Goal: Task Accomplishment & Management: Manage account settings

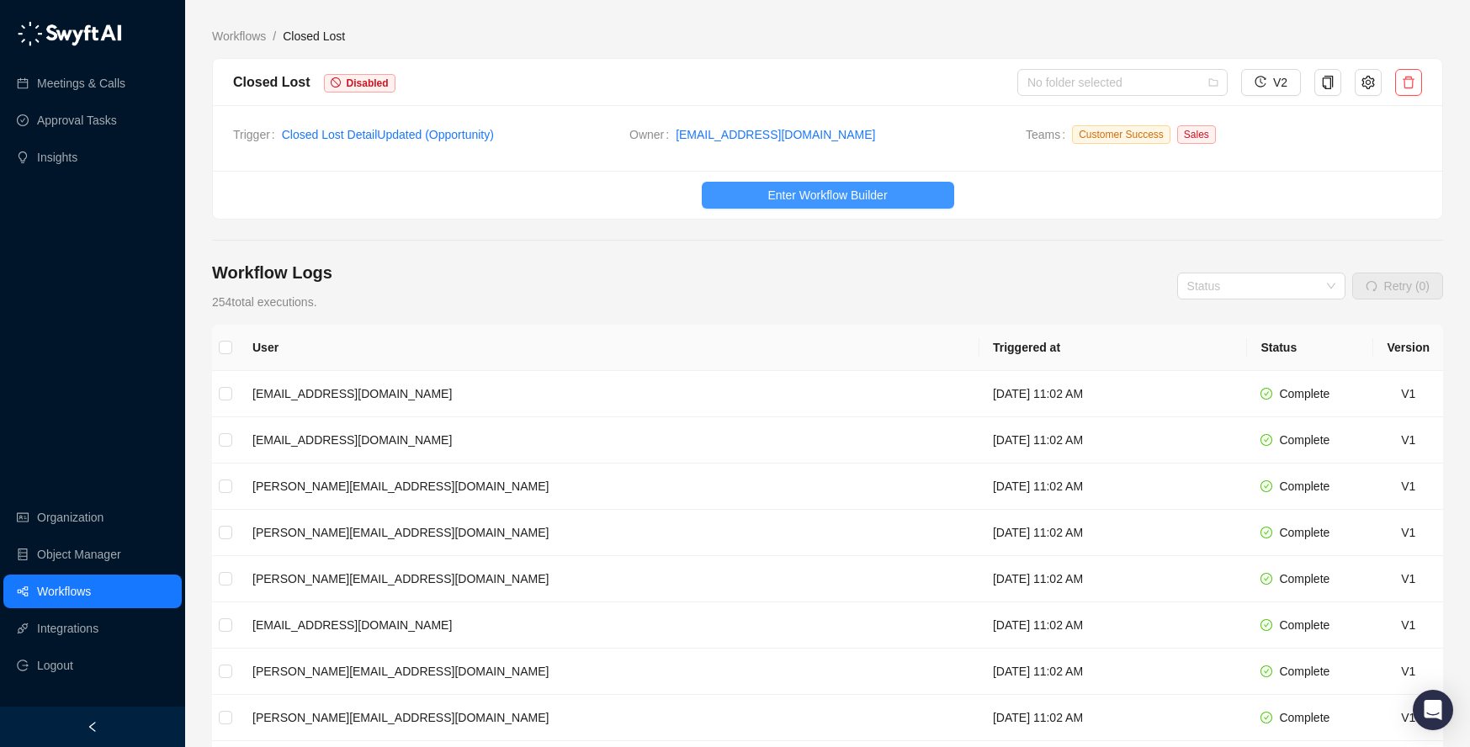
click at [864, 199] on span "Enter Workflow Builder" at bounding box center [828, 195] width 120 height 19
click at [1369, 85] on icon "setting" at bounding box center [1368, 82] width 13 height 13
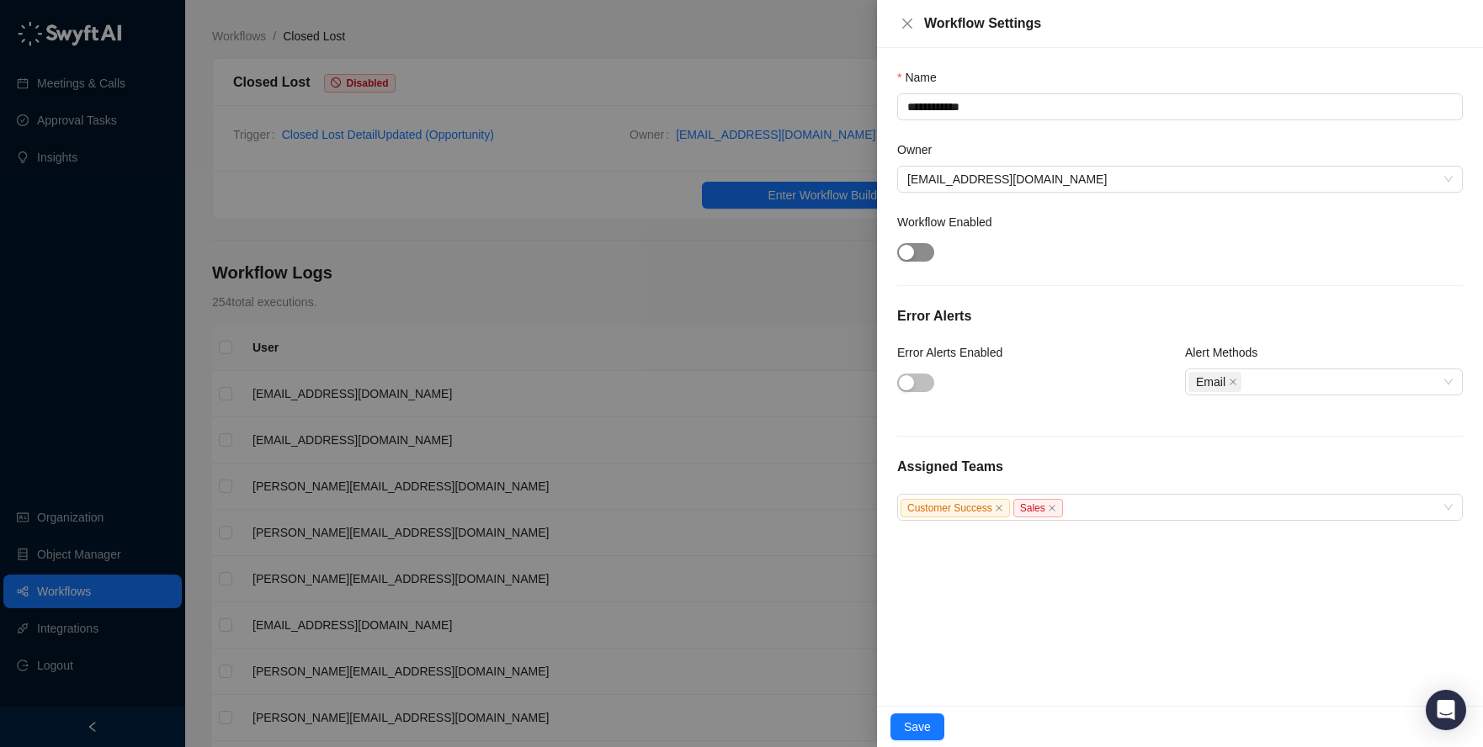
click at [906, 246] on div "button" at bounding box center [906, 252] width 15 height 15
click at [916, 376] on span "button" at bounding box center [915, 383] width 37 height 19
click at [923, 720] on span "Save" at bounding box center [917, 727] width 27 height 19
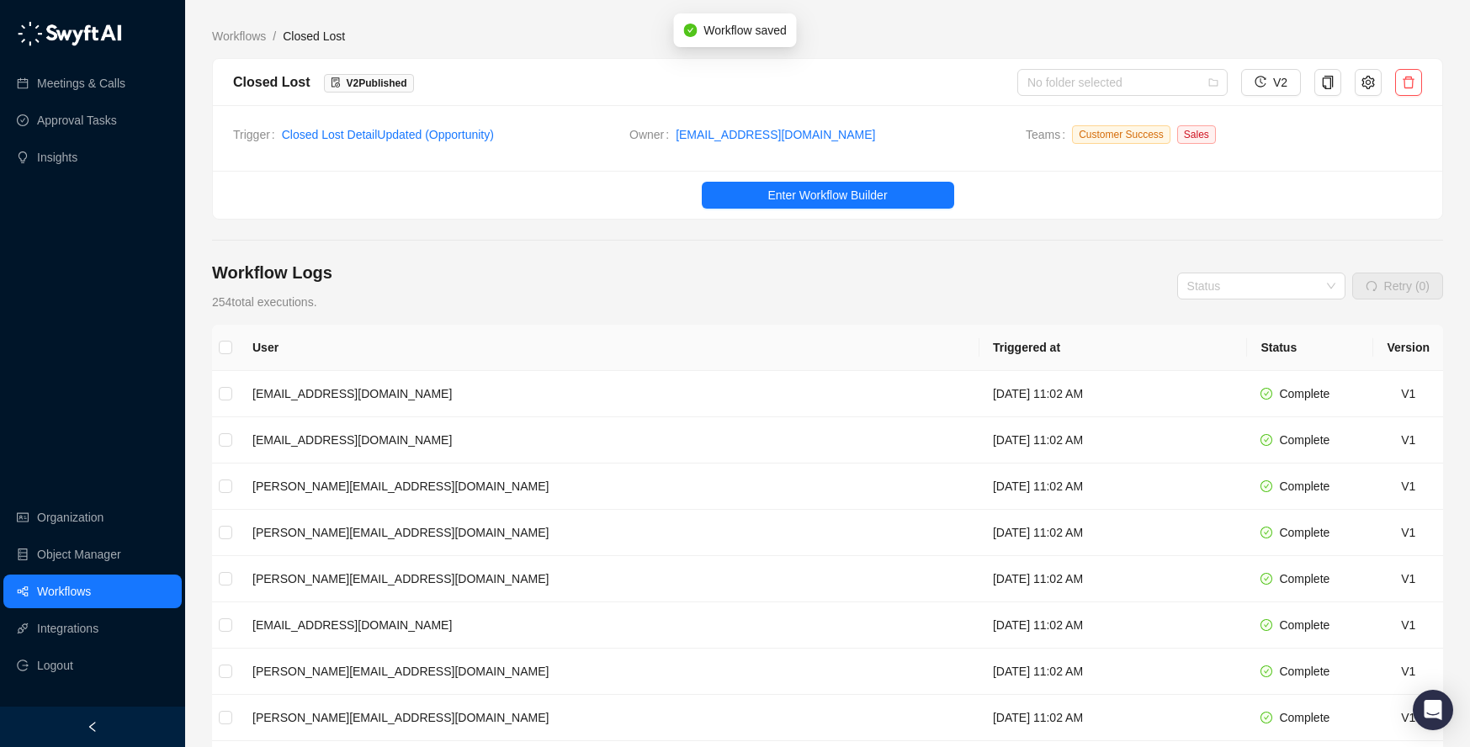
click at [614, 62] on div "Closed Lost V 2 Published No folder selected V2" at bounding box center [828, 82] width 1230 height 47
click at [824, 18] on div "Workflows / Closed Lost Closed Lost V 2 Published No folder selected V2 Trigger…" at bounding box center [827, 513] width 1231 height 1001
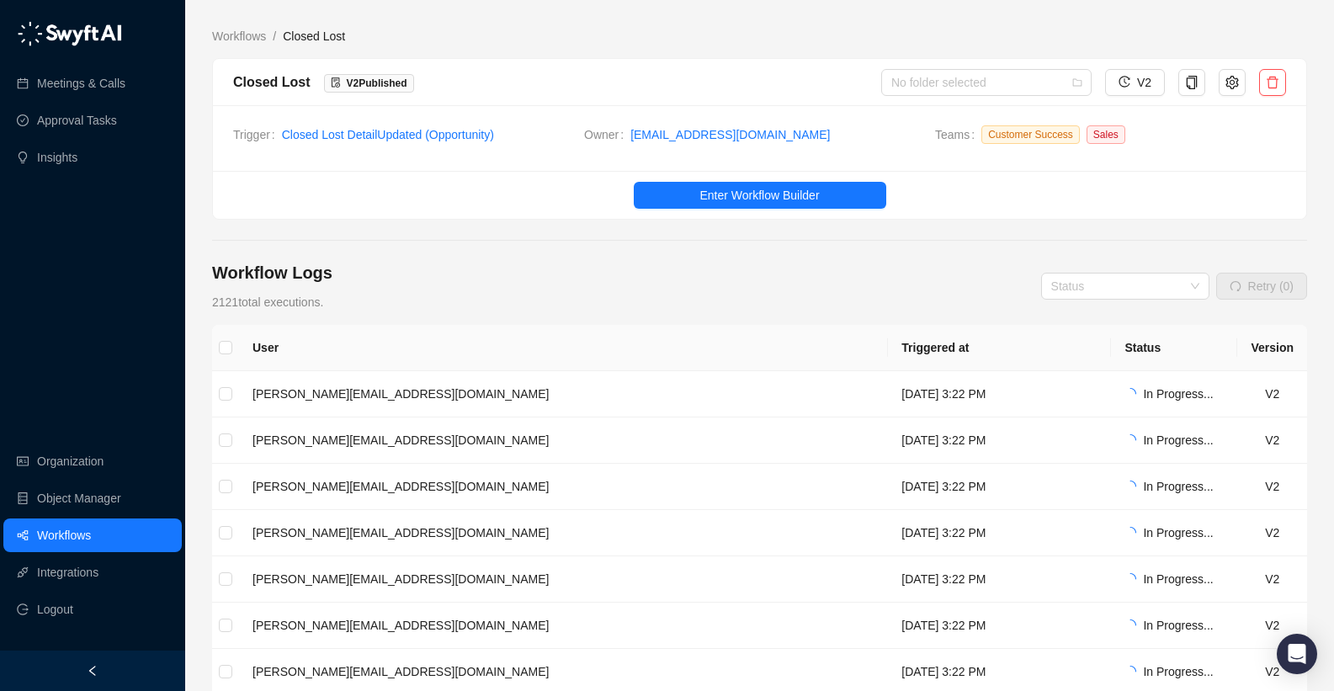
click at [878, 30] on ol "Workflows / Closed Lost" at bounding box center [759, 36] width 1095 height 19
